Goal: Check status: Check status

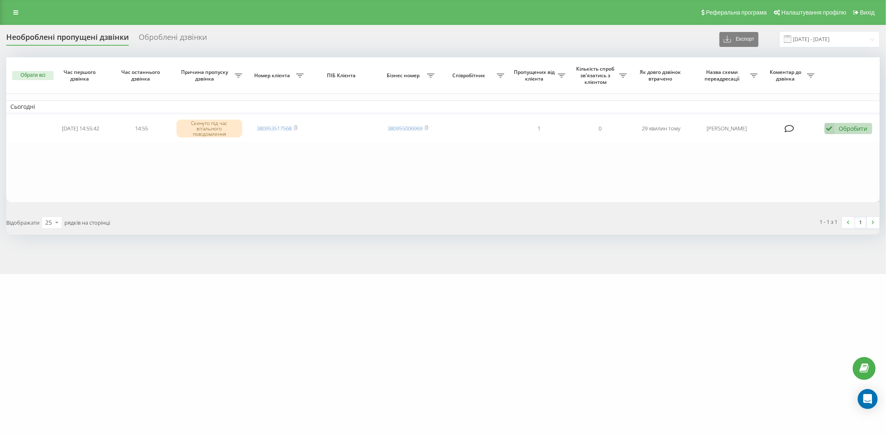
click at [699, 272] on div "Необроблені пропущені дзвінки Оброблені дзвінки Експорт .csv .xlsx [DATE] - [DA…" at bounding box center [443, 149] width 886 height 249
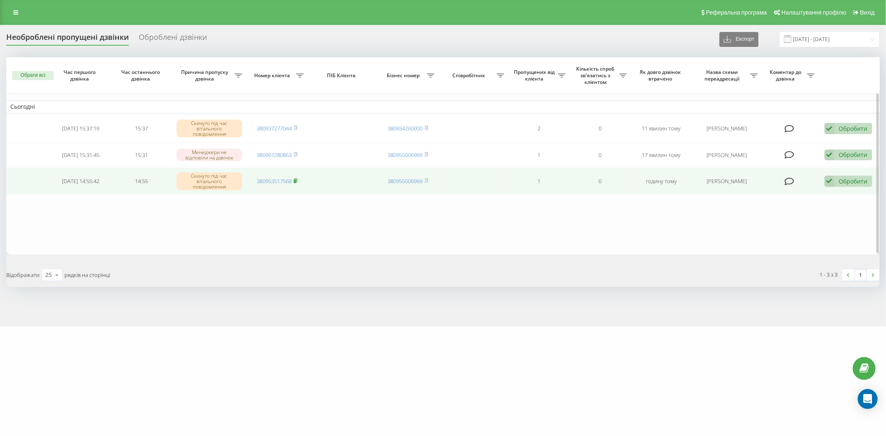
click at [298, 179] on icon at bounding box center [296, 180] width 4 height 5
